Goal: Communication & Community: Share content

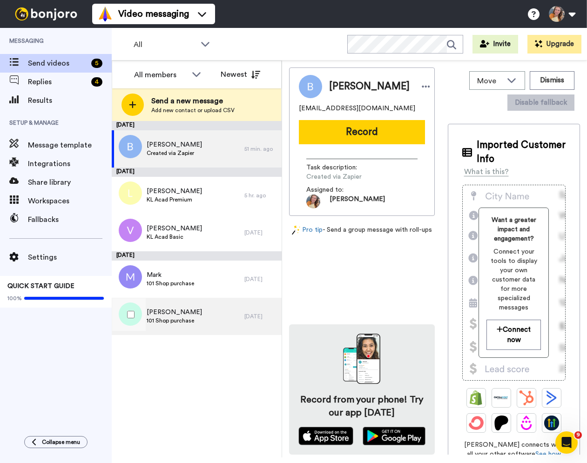
click at [208, 312] on div "[PERSON_NAME] 101 Shop purchase" at bounding box center [178, 316] width 133 height 37
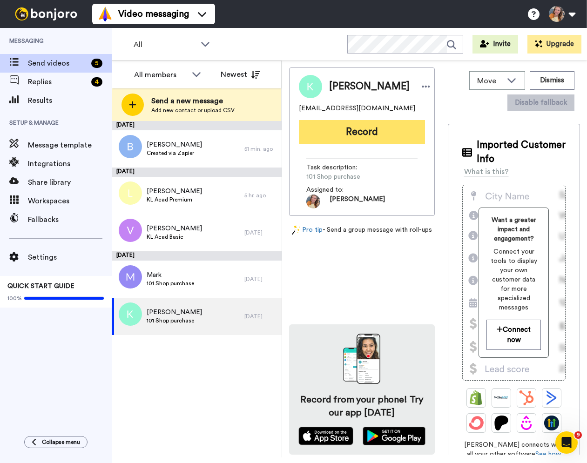
click at [362, 126] on button "Record" at bounding box center [362, 132] width 126 height 24
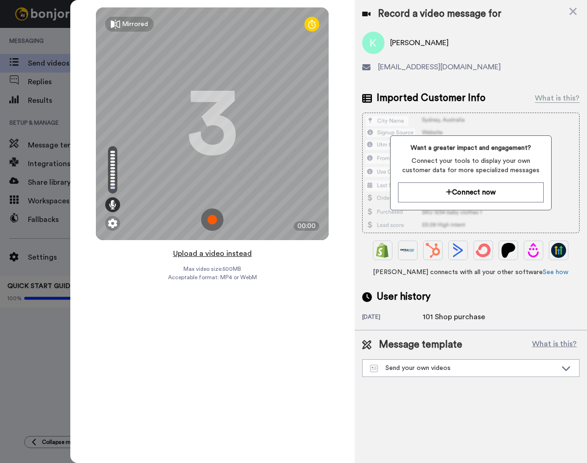
click at [222, 254] on button "Upload a video instead" at bounding box center [212, 254] width 84 height 12
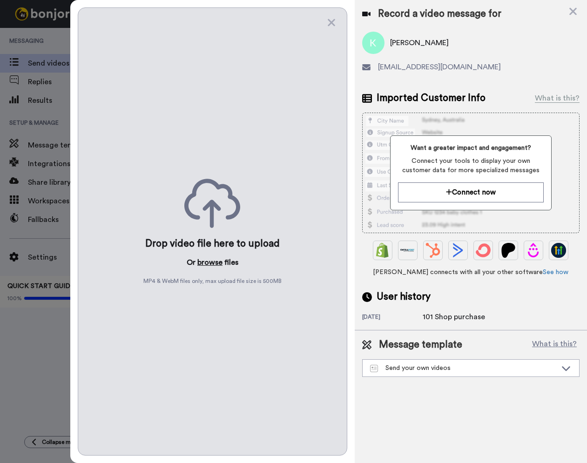
click at [208, 261] on button "browse" at bounding box center [209, 262] width 25 height 11
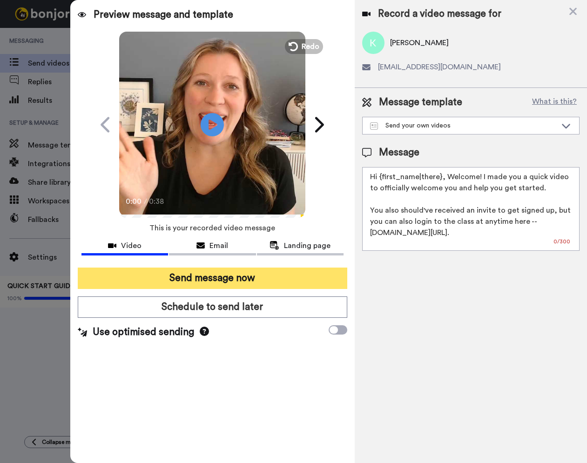
click at [271, 278] on button "Send message now" at bounding box center [212, 278] width 269 height 21
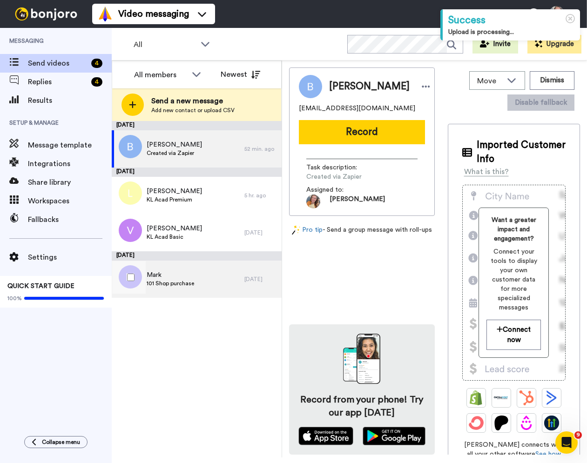
click at [217, 277] on div "Mark 101 Shop purchase" at bounding box center [178, 279] width 133 height 37
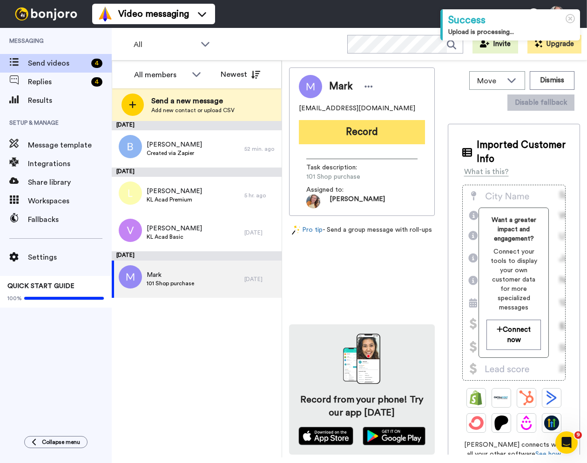
click at [362, 139] on button "Record" at bounding box center [362, 132] width 126 height 24
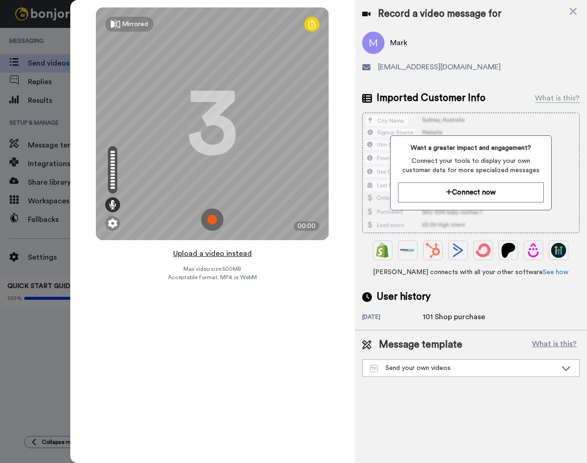
click at [223, 254] on button "Upload a video instead" at bounding box center [212, 254] width 84 height 12
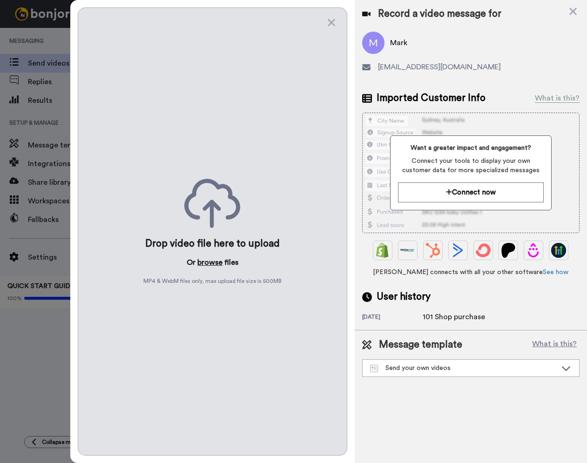
click at [217, 259] on button "browse" at bounding box center [209, 262] width 25 height 11
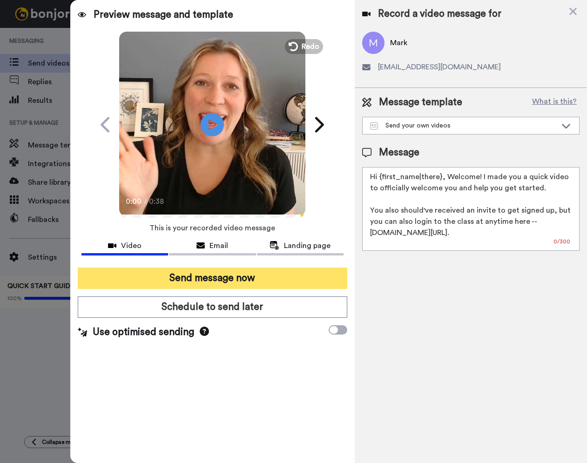
click at [221, 276] on button "Send message now" at bounding box center [212, 278] width 269 height 21
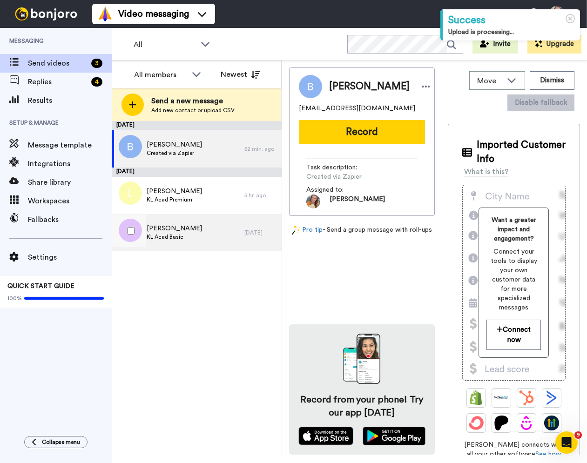
click at [190, 240] on div "Vicki KL Acad Basic" at bounding box center [178, 232] width 133 height 37
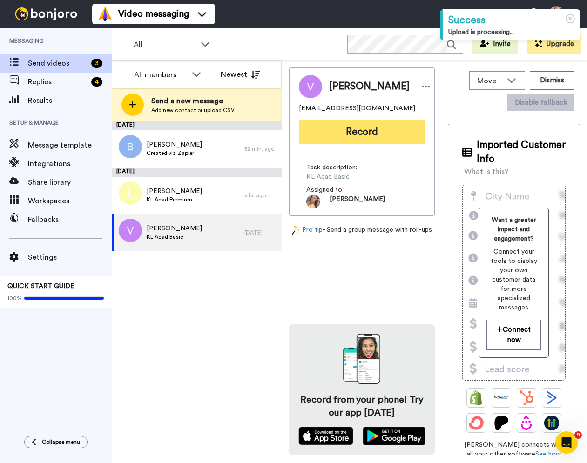
click at [360, 122] on button "Record" at bounding box center [362, 132] width 126 height 24
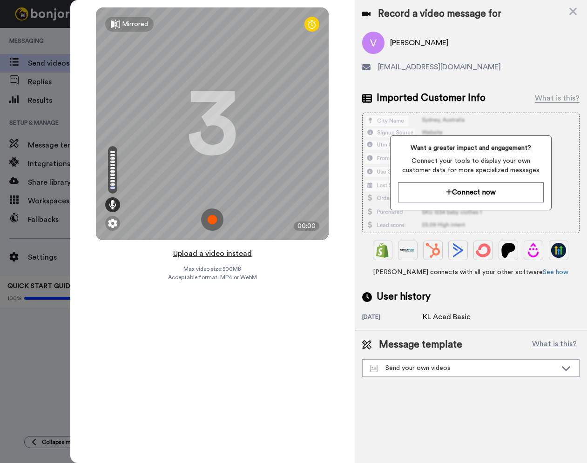
click at [235, 254] on button "Upload a video instead" at bounding box center [212, 254] width 84 height 12
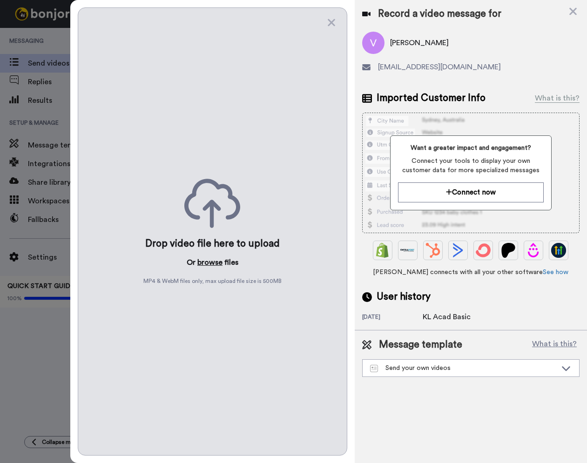
click at [210, 259] on button "browse" at bounding box center [209, 262] width 25 height 11
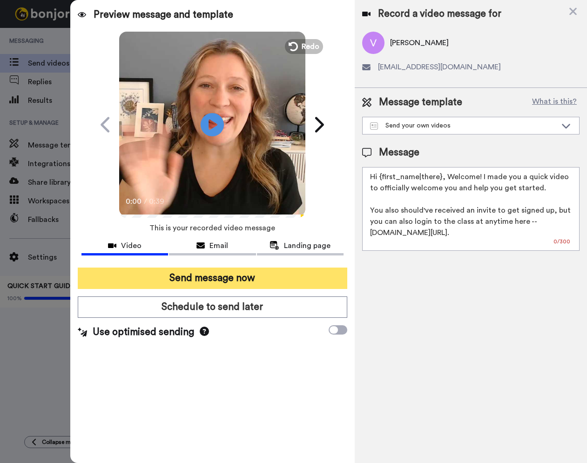
click at [258, 284] on button "Send message now" at bounding box center [212, 278] width 269 height 21
